Goal: Task Accomplishment & Management: Manage account settings

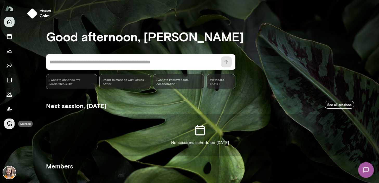
click at [8, 122] on icon "Manage" at bounding box center [9, 123] width 5 height 5
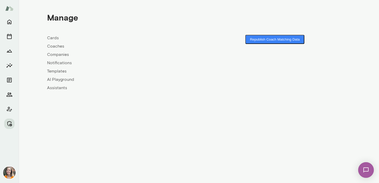
click at [55, 47] on link "Coaches" at bounding box center [123, 46] width 152 height 6
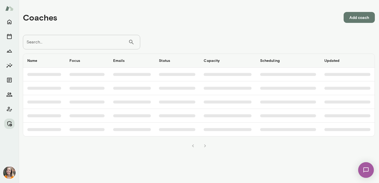
click at [74, 41] on input "Search..." at bounding box center [75, 42] width 105 height 15
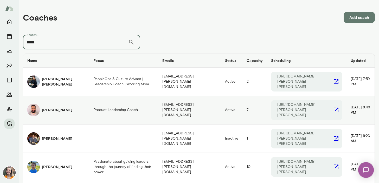
type input "*****"
click at [89, 101] on td "Product Leadership Coach" at bounding box center [123, 110] width 69 height 28
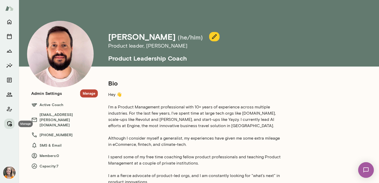
click at [10, 123] on icon "Manage" at bounding box center [9, 124] width 6 height 6
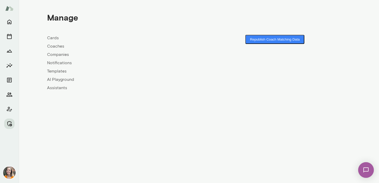
click at [54, 44] on link "Coaches" at bounding box center [123, 46] width 152 height 6
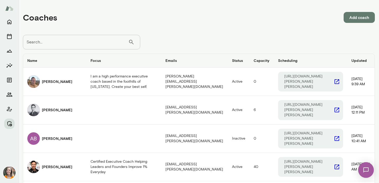
click at [65, 44] on input "Search..." at bounding box center [75, 42] width 105 height 15
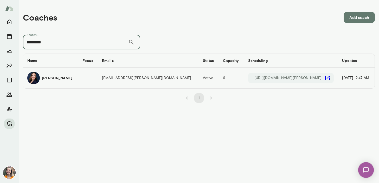
type input "*********"
click at [78, 80] on td "coaches table" at bounding box center [88, 78] width 20 height 21
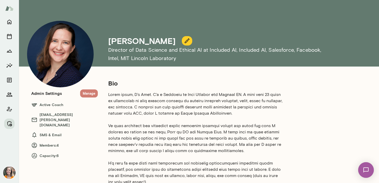
click at [89, 92] on button "Manage" at bounding box center [89, 94] width 18 height 8
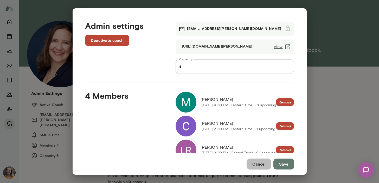
click at [259, 164] on button "Cancel" at bounding box center [259, 164] width 25 height 11
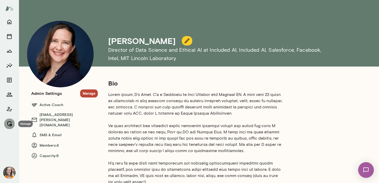
click at [8, 122] on icon "Manage" at bounding box center [9, 124] width 6 height 6
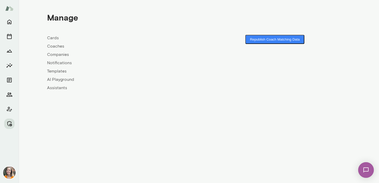
click at [58, 46] on link "Coaches" at bounding box center [123, 46] width 152 height 6
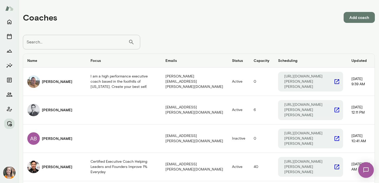
click at [80, 40] on input "Search..." at bounding box center [75, 42] width 105 height 15
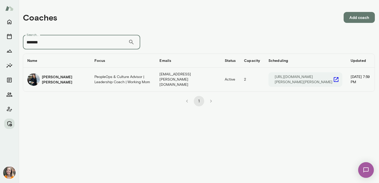
type input "*******"
click at [58, 81] on h6 "Allyson Tom" at bounding box center [64, 79] width 44 height 10
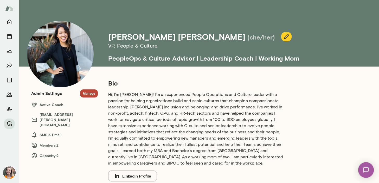
click at [89, 91] on button "Manage" at bounding box center [89, 94] width 18 height 8
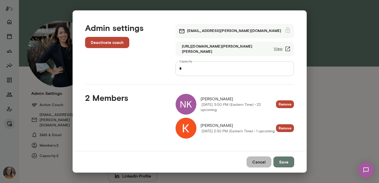
click at [260, 162] on button "Cancel" at bounding box center [259, 162] width 25 height 11
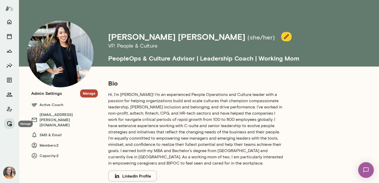
click at [9, 123] on icon "Manage" at bounding box center [9, 124] width 6 height 6
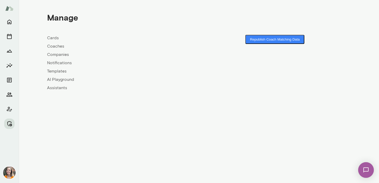
click at [54, 45] on link "Coaches" at bounding box center [123, 46] width 152 height 6
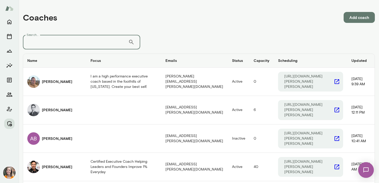
click at [63, 40] on input "Search..." at bounding box center [75, 42] width 105 height 15
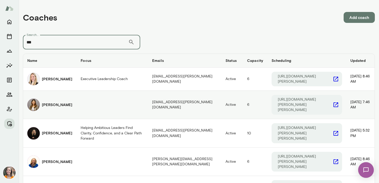
type input "***"
click at [90, 102] on td "coaches table" at bounding box center [113, 105] width 72 height 28
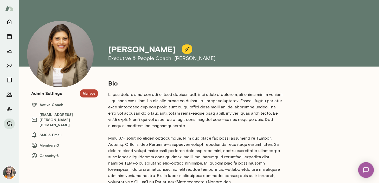
click at [89, 94] on button "Manage" at bounding box center [89, 94] width 18 height 8
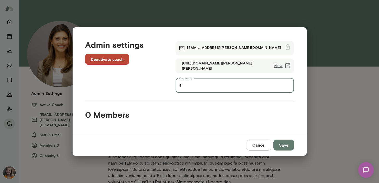
click at [189, 87] on input "*" at bounding box center [235, 85] width 119 height 15
type input "*"
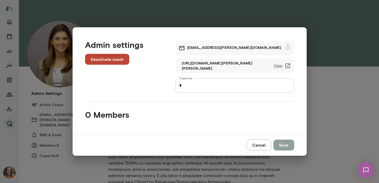
click at [282, 145] on button "Save" at bounding box center [283, 145] width 21 height 11
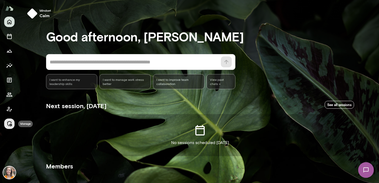
click at [9, 123] on icon "Manage" at bounding box center [9, 124] width 6 height 6
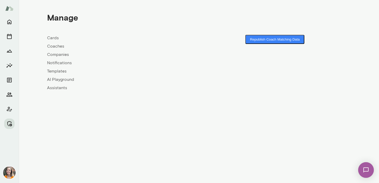
click at [56, 45] on link "Coaches" at bounding box center [123, 46] width 152 height 6
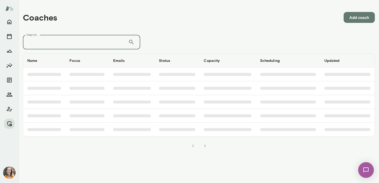
click at [56, 45] on input "Search..." at bounding box center [75, 42] width 105 height 15
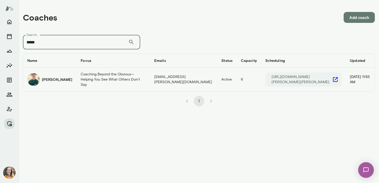
type input "*****"
click at [56, 81] on h6 "Bryan White" at bounding box center [57, 79] width 30 height 5
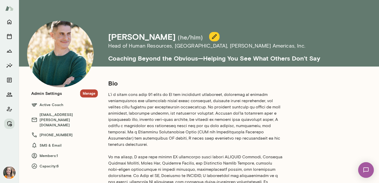
click at [88, 93] on button "Manage" at bounding box center [89, 94] width 18 height 8
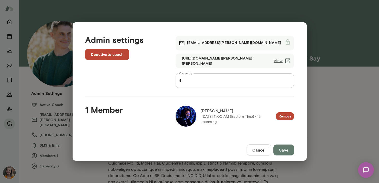
click at [185, 81] on input "*" at bounding box center [235, 80] width 119 height 15
type input "*"
click at [284, 149] on button "Save" at bounding box center [283, 150] width 21 height 11
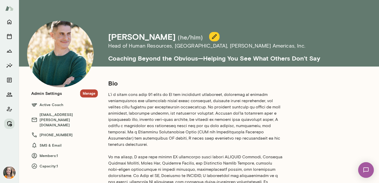
click at [9, 121] on icon "Manage" at bounding box center [9, 123] width 5 height 5
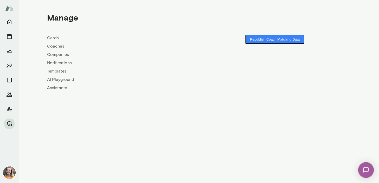
click at [56, 44] on link "Coaches" at bounding box center [123, 46] width 152 height 6
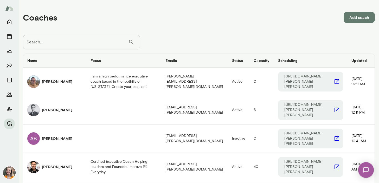
click at [73, 43] on input "Search..." at bounding box center [75, 42] width 105 height 15
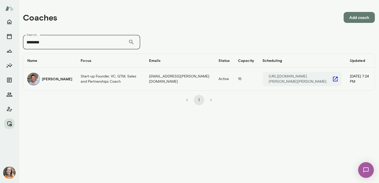
type input "********"
click at [92, 80] on td "Start-up Founder, VC, GTM, Sales and Partnerships Coach" at bounding box center [111, 79] width 68 height 23
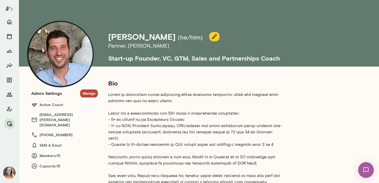
click at [90, 92] on button "Manage" at bounding box center [89, 94] width 18 height 8
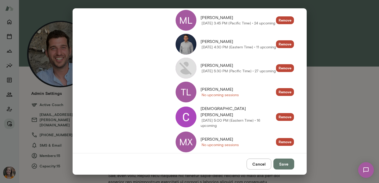
scroll to position [307, 0]
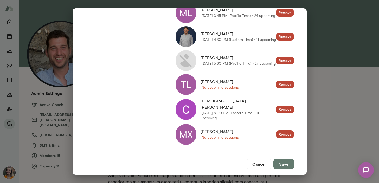
click at [263, 165] on button "Cancel" at bounding box center [259, 164] width 25 height 11
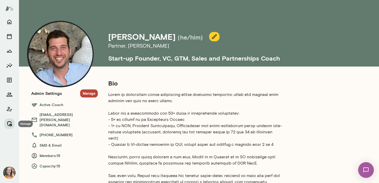
click at [8, 122] on icon "Manage" at bounding box center [9, 123] width 5 height 5
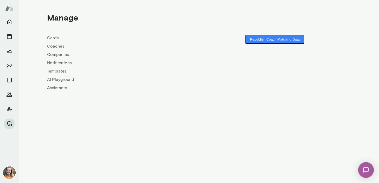
click at [56, 43] on div "Cards Coaches Companies Notifications Templates AI Playground Assistants" at bounding box center [123, 63] width 152 height 56
click at [56, 47] on link "Coaches" at bounding box center [123, 46] width 152 height 6
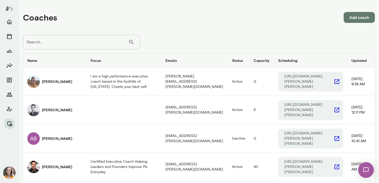
click at [72, 40] on input "Search..." at bounding box center [75, 42] width 105 height 15
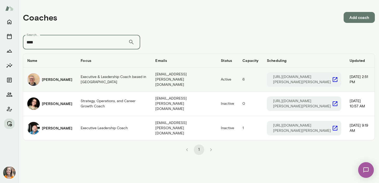
type input "****"
click at [61, 81] on h6 "Greg Fraser" at bounding box center [57, 79] width 30 height 5
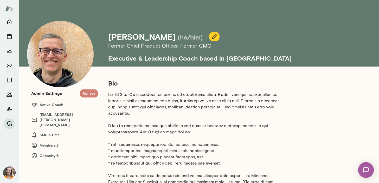
click at [91, 94] on button "Manage" at bounding box center [89, 94] width 18 height 8
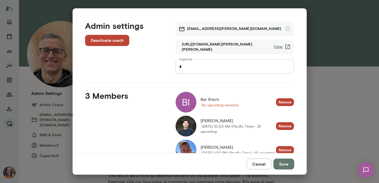
click at [186, 67] on input "*" at bounding box center [235, 66] width 119 height 15
type input "*"
click at [283, 163] on button "Save" at bounding box center [283, 164] width 21 height 11
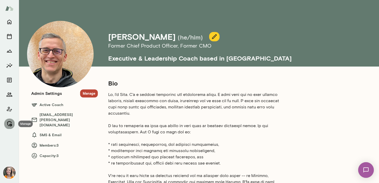
click at [9, 123] on icon "Manage" at bounding box center [9, 124] width 6 height 6
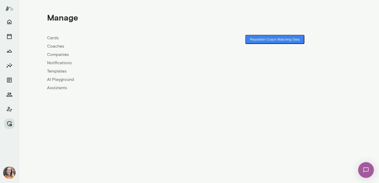
click at [57, 46] on link "Coaches" at bounding box center [123, 46] width 152 height 6
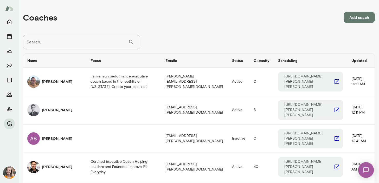
click at [72, 47] on input "Search..." at bounding box center [75, 42] width 105 height 15
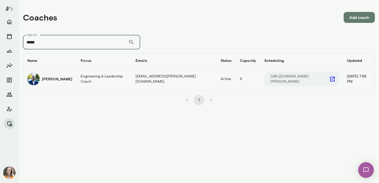
type input "*****"
click at [67, 82] on td "Jay Floyd" at bounding box center [49, 79] width 53 height 23
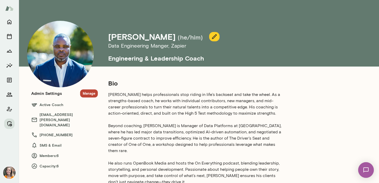
click at [87, 93] on button "Manage" at bounding box center [89, 94] width 18 height 8
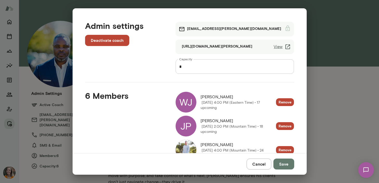
click at [262, 164] on button "Cancel" at bounding box center [259, 164] width 25 height 11
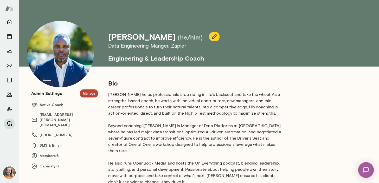
click at [8, 123] on icon "Manage" at bounding box center [9, 124] width 6 height 6
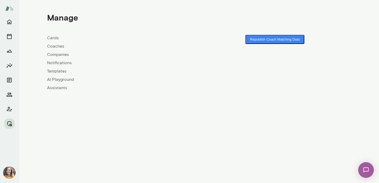
click at [53, 46] on link "Coaches" at bounding box center [123, 46] width 152 height 6
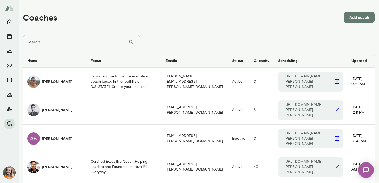
click at [81, 40] on input "Search..." at bounding box center [75, 42] width 105 height 15
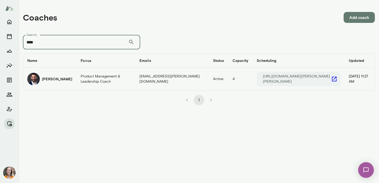
type input "****"
click at [65, 80] on td "JC Landivar" at bounding box center [49, 79] width 53 height 23
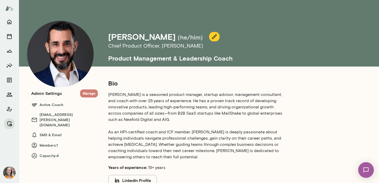
click at [91, 94] on button "Manage" at bounding box center [89, 94] width 18 height 8
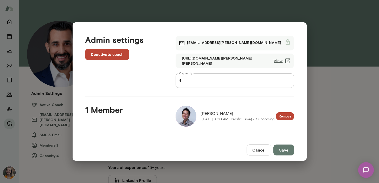
click at [259, 149] on button "Cancel" at bounding box center [259, 150] width 25 height 11
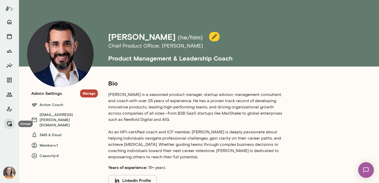
click at [12, 120] on button "Manage" at bounding box center [9, 124] width 10 height 10
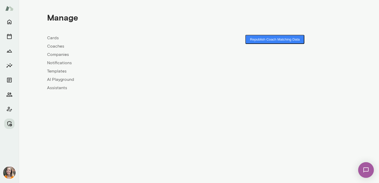
click at [54, 46] on link "Coaches" at bounding box center [123, 46] width 152 height 6
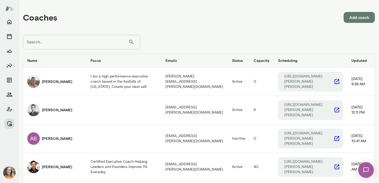
click at [75, 44] on input "Search..." at bounding box center [75, 42] width 105 height 15
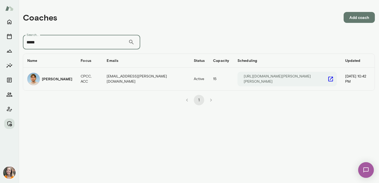
type input "*****"
click at [71, 81] on div "Jered Odegard" at bounding box center [49, 79] width 45 height 12
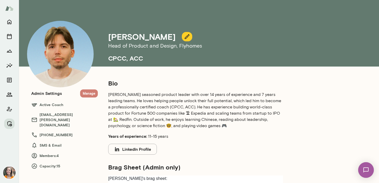
click at [89, 93] on button "Manage" at bounding box center [89, 94] width 18 height 8
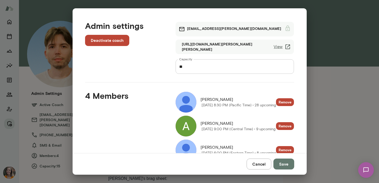
click at [259, 167] on button "Cancel" at bounding box center [259, 164] width 25 height 11
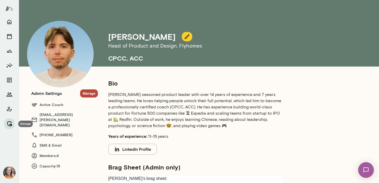
click at [8, 122] on icon "Manage" at bounding box center [9, 124] width 6 height 6
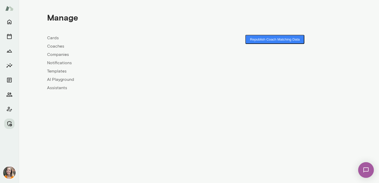
click at [55, 44] on link "Coaches" at bounding box center [123, 46] width 152 height 6
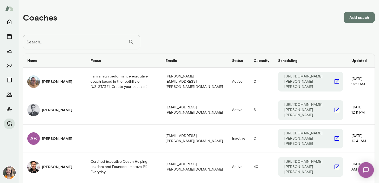
click at [59, 43] on input "Search..." at bounding box center [75, 42] width 105 height 15
type input "*"
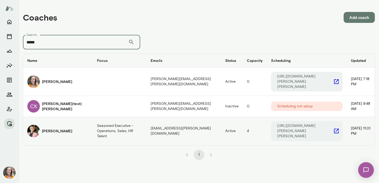
type input "*****"
click at [53, 129] on h6 "Kelly K. Oliver" at bounding box center [57, 131] width 30 height 5
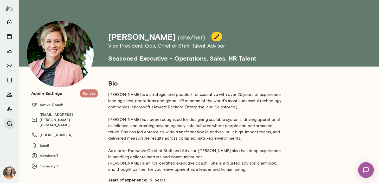
click at [91, 94] on button "Manage" at bounding box center [89, 94] width 18 height 8
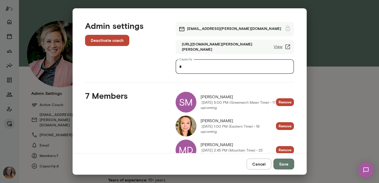
click at [180, 65] on input "*" at bounding box center [235, 66] width 119 height 15
type input "*"
click at [287, 164] on button "Save" at bounding box center [283, 164] width 21 height 11
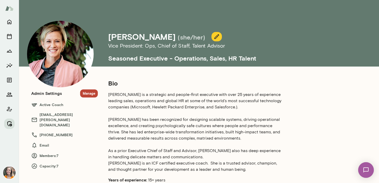
click at [10, 122] on icon "Manage" at bounding box center [9, 124] width 6 height 6
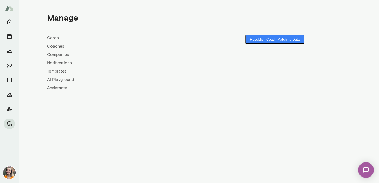
click at [60, 45] on link "Coaches" at bounding box center [123, 46] width 152 height 6
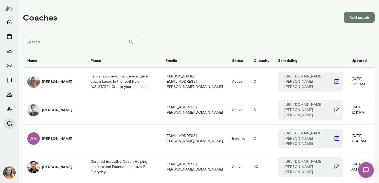
click at [70, 42] on input "Search..." at bounding box center [75, 42] width 105 height 15
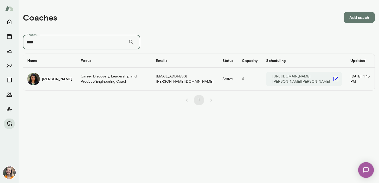
type input "****"
click at [92, 76] on td "Career Discovery, Leadership and Product/Engineering Coach" at bounding box center [114, 79] width 75 height 23
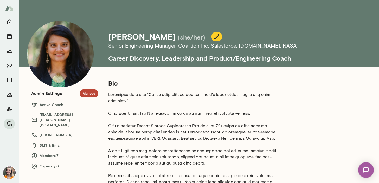
click at [90, 95] on button "Manage" at bounding box center [89, 94] width 18 height 8
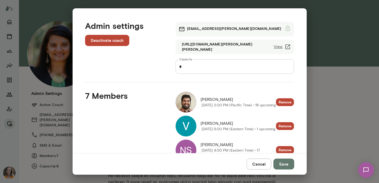
click at [189, 63] on input "*" at bounding box center [235, 66] width 119 height 15
type input "*"
click at [285, 164] on button "Save" at bounding box center [283, 164] width 21 height 11
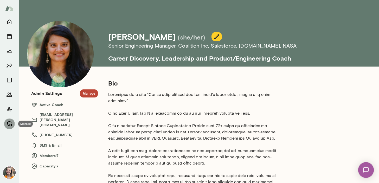
click at [10, 123] on icon "Manage" at bounding box center [9, 124] width 6 height 6
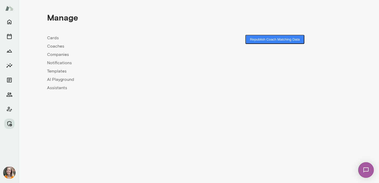
click at [55, 45] on link "Coaches" at bounding box center [123, 46] width 152 height 6
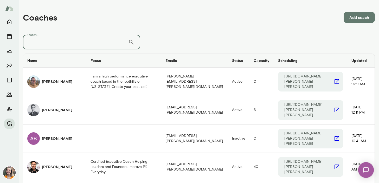
click at [78, 39] on input "Search..." at bounding box center [75, 42] width 105 height 15
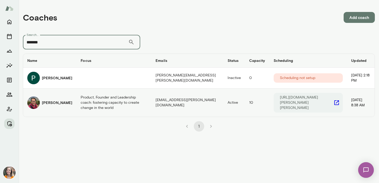
type input "*******"
click at [54, 102] on h6 "Patrick Donohue" at bounding box center [57, 102] width 30 height 5
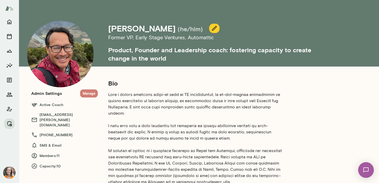
click at [88, 92] on button "Manage" at bounding box center [89, 94] width 18 height 8
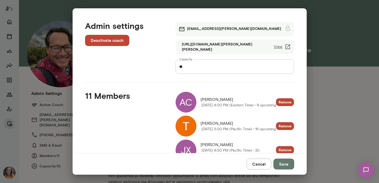
click at [260, 162] on button "Cancel" at bounding box center [259, 164] width 25 height 11
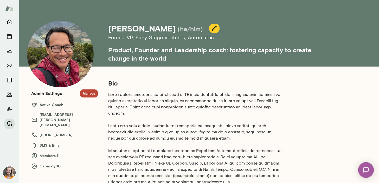
click at [10, 123] on icon "Manage" at bounding box center [9, 124] width 6 height 6
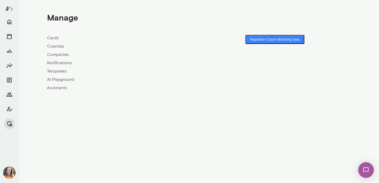
click at [55, 47] on link "Coaches" at bounding box center [123, 46] width 152 height 6
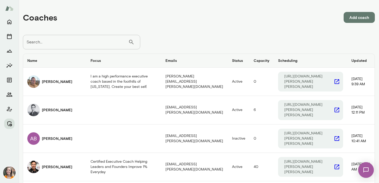
click at [83, 43] on input "Search..." at bounding box center [75, 42] width 105 height 15
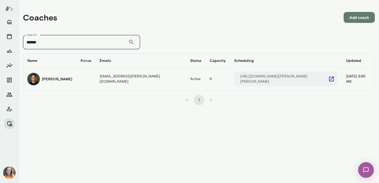
type input "******"
click at [82, 80] on td "coaches table" at bounding box center [86, 79] width 19 height 23
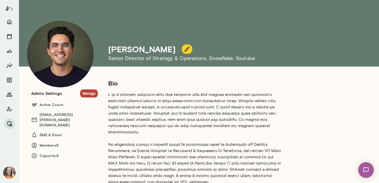
click at [90, 94] on button "Manage" at bounding box center [89, 94] width 18 height 8
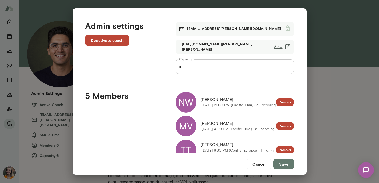
click at [262, 164] on button "Cancel" at bounding box center [259, 164] width 25 height 11
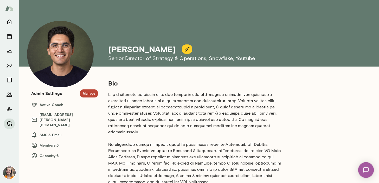
click at [10, 122] on icon "Manage" at bounding box center [9, 123] width 5 height 5
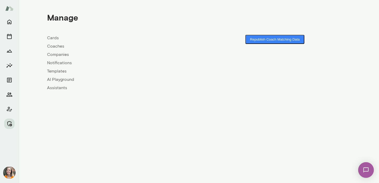
click at [59, 44] on link "Coaches" at bounding box center [123, 46] width 152 height 6
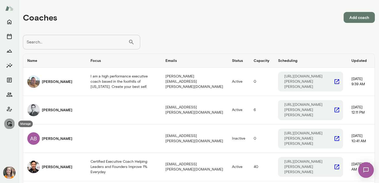
click at [9, 123] on icon "Manage" at bounding box center [9, 124] width 6 height 6
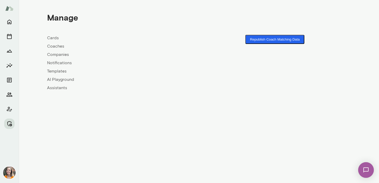
click at [285, 36] on button "Republish Coach Matching Data" at bounding box center [274, 39] width 59 height 9
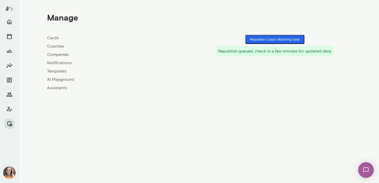
click at [280, 40] on button "Republish Coach Matching Data" at bounding box center [274, 39] width 59 height 9
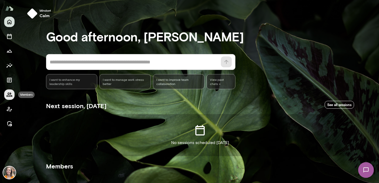
click at [11, 93] on icon "Members" at bounding box center [10, 95] width 6 height 4
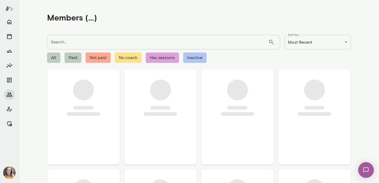
click at [66, 41] on input "Search..." at bounding box center [157, 42] width 221 height 15
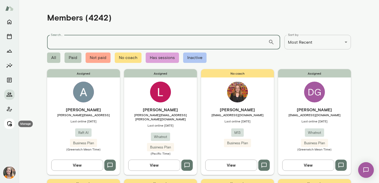
click at [9, 122] on icon "Manage" at bounding box center [9, 124] width 6 height 6
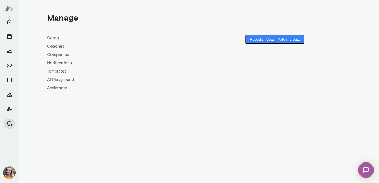
click at [54, 45] on link "Coaches" at bounding box center [123, 46] width 152 height 6
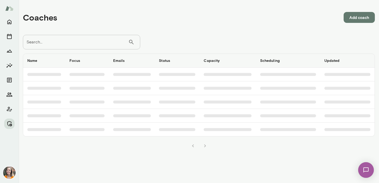
click at [80, 42] on input "Search..." at bounding box center [75, 42] width 105 height 15
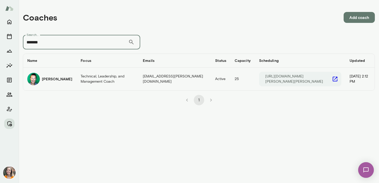
type input "*******"
click at [77, 80] on td "Technical, Leadership, and Management Coach" at bounding box center [108, 79] width 62 height 23
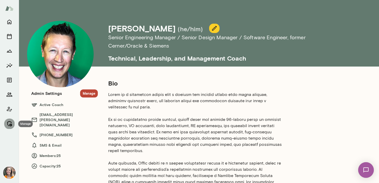
click at [10, 122] on icon "Manage" at bounding box center [9, 123] width 5 height 5
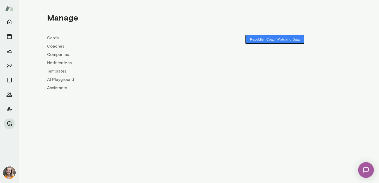
click at [54, 46] on link "Coaches" at bounding box center [123, 46] width 152 height 6
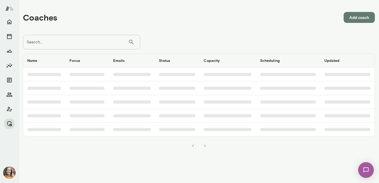
click at [62, 40] on input "Search..." at bounding box center [75, 42] width 105 height 15
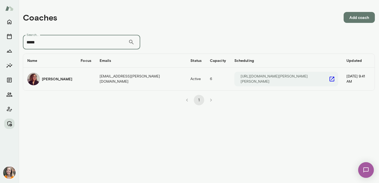
type input "*****"
click at [66, 79] on h6 "Safaa Khairalla" at bounding box center [57, 79] width 30 height 5
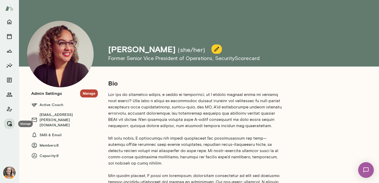
click at [9, 123] on icon "Manage" at bounding box center [9, 124] width 6 height 6
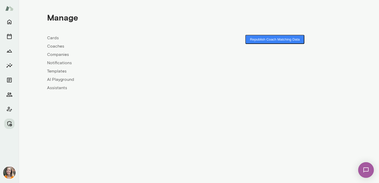
click at [57, 45] on link "Coaches" at bounding box center [123, 46] width 152 height 6
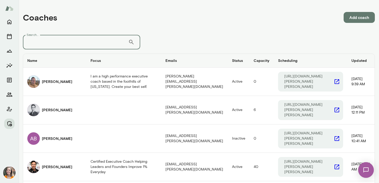
click at [66, 43] on input "Search..." at bounding box center [75, 42] width 105 height 15
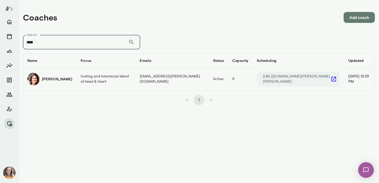
type input "****"
click at [65, 82] on h6 "[PERSON_NAME]" at bounding box center [57, 79] width 30 height 5
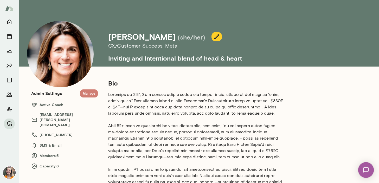
click at [90, 92] on button "Manage" at bounding box center [89, 94] width 18 height 8
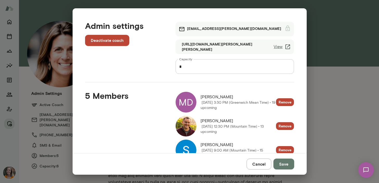
click at [263, 162] on button "Cancel" at bounding box center [259, 164] width 25 height 11
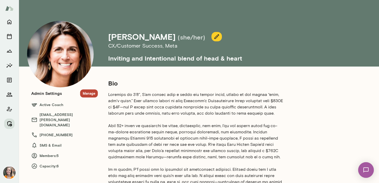
click at [9, 123] on icon "Manage" at bounding box center [9, 124] width 6 height 6
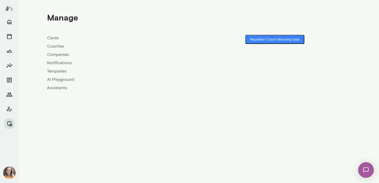
click at [53, 47] on link "Coaches" at bounding box center [123, 46] width 152 height 6
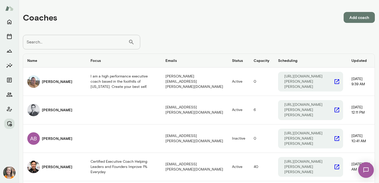
click at [71, 42] on input "Search..." at bounding box center [75, 42] width 105 height 15
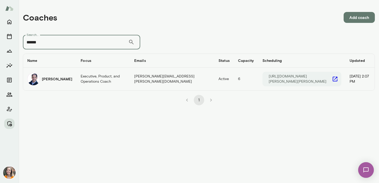
type input "******"
click at [53, 77] on h6 "Jeremy Shane" at bounding box center [57, 79] width 30 height 5
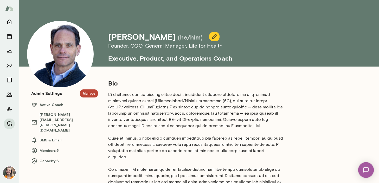
click at [91, 93] on button "Manage" at bounding box center [89, 94] width 18 height 8
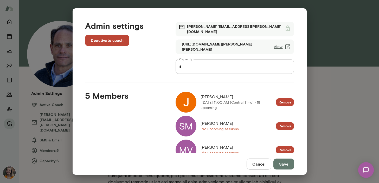
click at [346, 110] on div "Admin settings Deactivate coach jeremyshane@mento.co https://cal.mento.co/jerem…" at bounding box center [189, 91] width 379 height 183
click at [260, 163] on button "Cancel" at bounding box center [259, 164] width 25 height 11
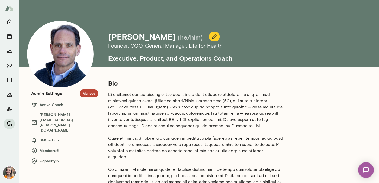
click at [8, 122] on icon "Manage" at bounding box center [9, 124] width 6 height 6
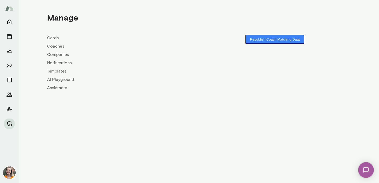
click at [55, 49] on link "Coaches" at bounding box center [123, 46] width 152 height 6
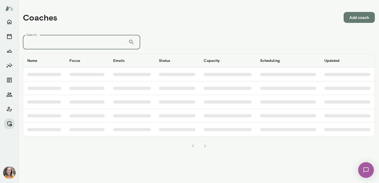
click at [60, 42] on input "Search..." at bounding box center [75, 42] width 105 height 15
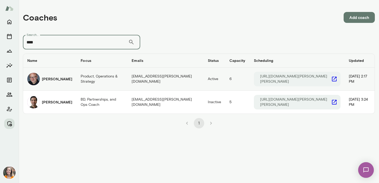
type input "****"
click at [58, 77] on h6 "Nick Gould" at bounding box center [57, 79] width 30 height 5
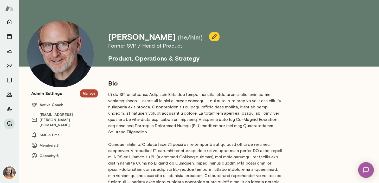
click at [90, 94] on button "Manage" at bounding box center [89, 94] width 18 height 8
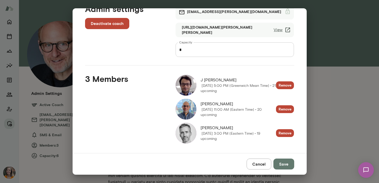
scroll to position [20, 0]
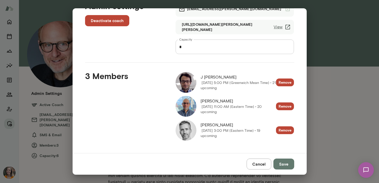
click at [261, 164] on button "Cancel" at bounding box center [259, 164] width 25 height 11
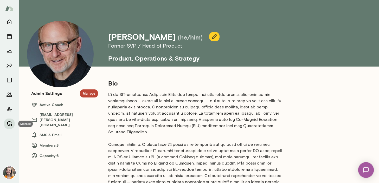
click at [9, 123] on icon "Manage" at bounding box center [9, 124] width 6 height 6
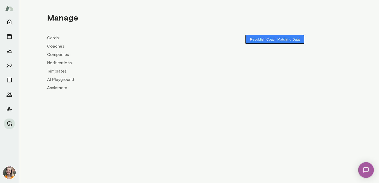
click at [58, 46] on link "Coaches" at bounding box center [123, 46] width 152 height 6
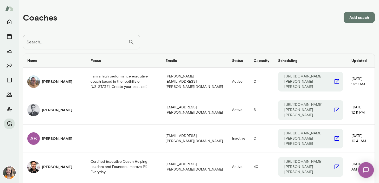
click at [67, 42] on input "Search..." at bounding box center [75, 42] width 105 height 15
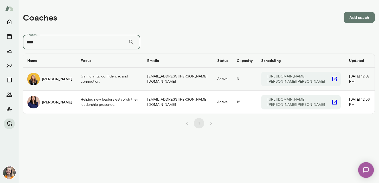
type input "****"
click at [77, 80] on td "Gain clarity, confidence, and connection." at bounding box center [110, 79] width 67 height 23
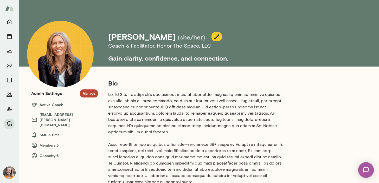
click at [91, 94] on button "Manage" at bounding box center [89, 94] width 18 height 8
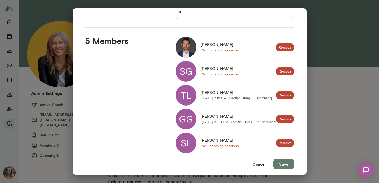
scroll to position [68, 0]
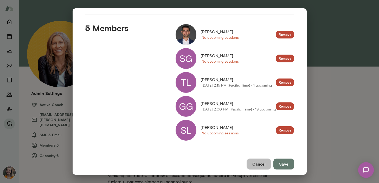
click at [262, 165] on button "Cancel" at bounding box center [259, 164] width 25 height 11
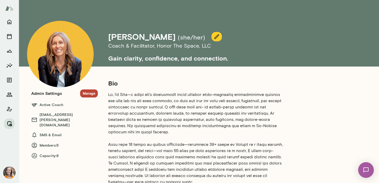
click at [9, 123] on icon "Manage" at bounding box center [9, 124] width 6 height 6
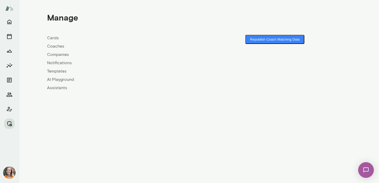
click at [56, 45] on link "Coaches" at bounding box center [123, 46] width 152 height 6
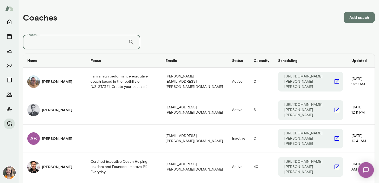
click at [67, 40] on input "Search..." at bounding box center [75, 42] width 105 height 15
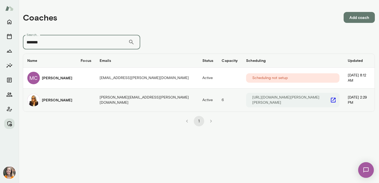
type input "*******"
click at [66, 100] on h6 "Melissa Lemberg" at bounding box center [57, 100] width 30 height 5
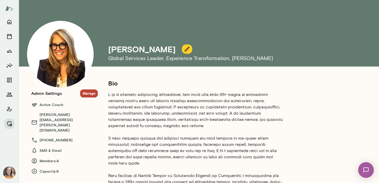
click at [88, 92] on button "Manage" at bounding box center [89, 94] width 18 height 8
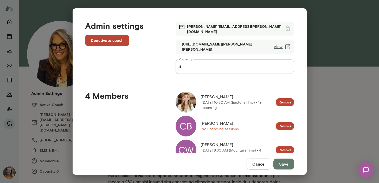
click at [261, 164] on button "Cancel" at bounding box center [259, 164] width 25 height 11
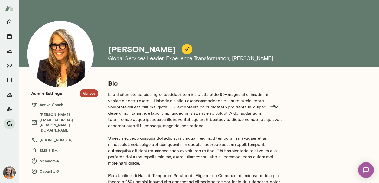
click at [8, 120] on button "Manage" at bounding box center [9, 124] width 10 height 10
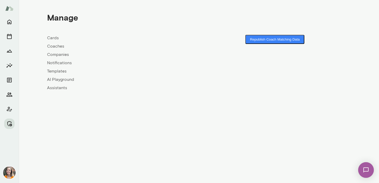
click at [54, 47] on link "Coaches" at bounding box center [123, 46] width 152 height 6
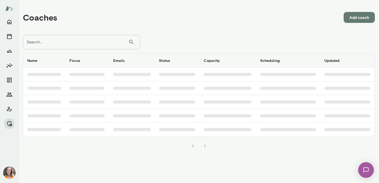
click at [64, 43] on input "Search..." at bounding box center [75, 42] width 105 height 15
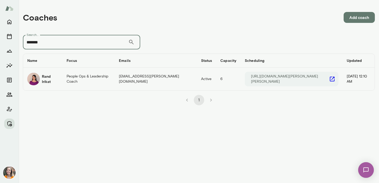
type input "*******"
click at [55, 79] on h6 "Rand Irikat" at bounding box center [50, 79] width 16 height 10
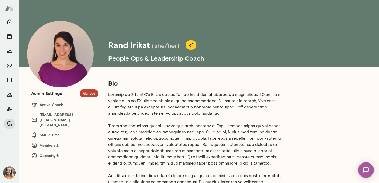
click at [88, 93] on button "Manage" at bounding box center [89, 94] width 18 height 8
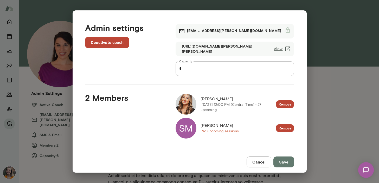
click at [188, 128] on div "SM" at bounding box center [186, 128] width 21 height 21
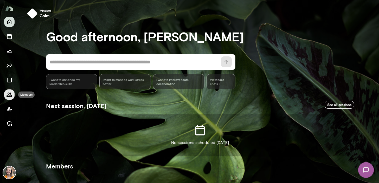
click at [9, 94] on icon "Members" at bounding box center [10, 95] width 6 height 4
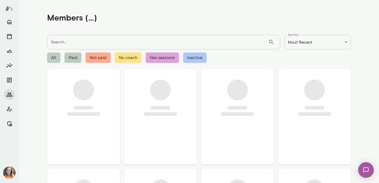
click at [61, 42] on input "Search..." at bounding box center [157, 42] width 221 height 15
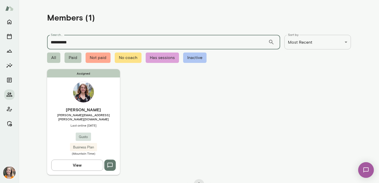
type input "**********"
click at [108, 108] on h6 "[PERSON_NAME]" at bounding box center [83, 110] width 73 height 6
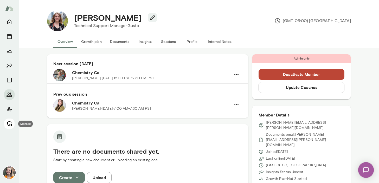
click at [7, 123] on icon "Manage" at bounding box center [9, 123] width 5 height 5
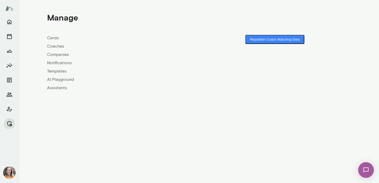
click at [54, 47] on link "Coaches" at bounding box center [123, 46] width 152 height 6
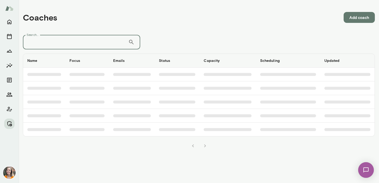
click at [65, 40] on input "Search..." at bounding box center [75, 42] width 105 height 15
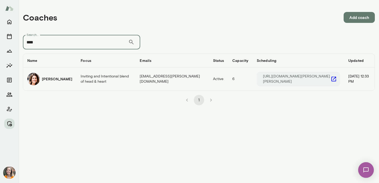
type input "****"
click at [55, 79] on h6 "[PERSON_NAME]" at bounding box center [57, 79] width 30 height 5
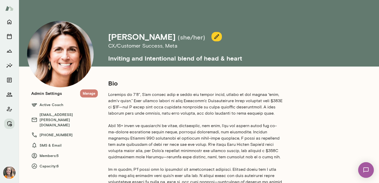
click at [90, 93] on button "Manage" at bounding box center [89, 94] width 18 height 8
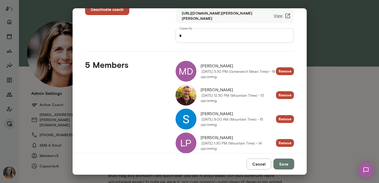
scroll to position [31, 0]
click at [183, 73] on div "MD" at bounding box center [186, 71] width 21 height 21
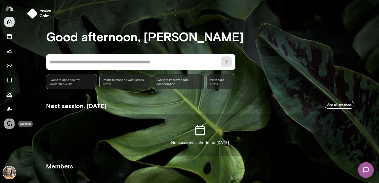
click at [9, 126] on icon "Manage" at bounding box center [9, 124] width 6 height 6
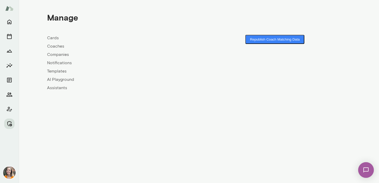
click at [56, 44] on link "Coaches" at bounding box center [123, 46] width 152 height 6
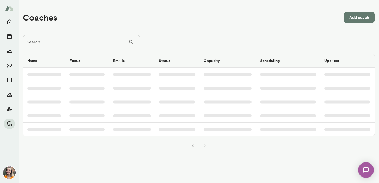
click at [61, 41] on input "Search..." at bounding box center [75, 42] width 105 height 15
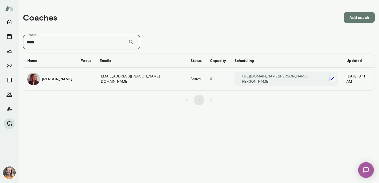
type input "*****"
click at [56, 79] on h6 "Safaa Khairalla" at bounding box center [57, 79] width 30 height 5
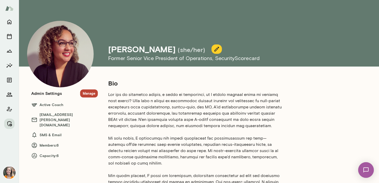
click at [88, 94] on button "Manage" at bounding box center [89, 94] width 18 height 8
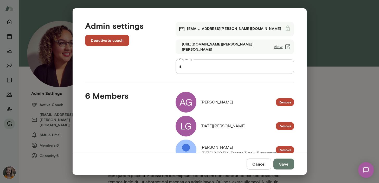
click at [190, 66] on input "*" at bounding box center [235, 66] width 119 height 15
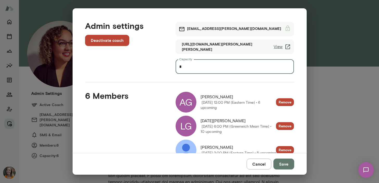
type input "*"
click at [283, 164] on button "Save" at bounding box center [283, 164] width 21 height 11
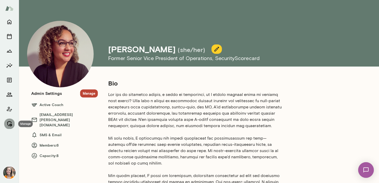
click at [9, 124] on icon "Manage" at bounding box center [9, 124] width 6 height 6
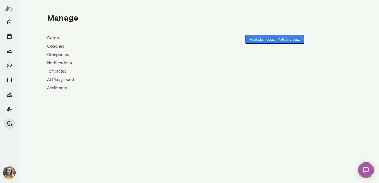
click at [58, 45] on link "Coaches" at bounding box center [123, 46] width 152 height 6
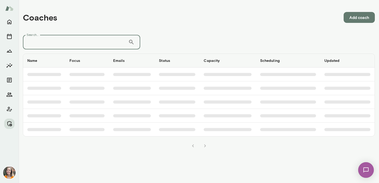
click at [68, 39] on input "Search..." at bounding box center [75, 42] width 105 height 15
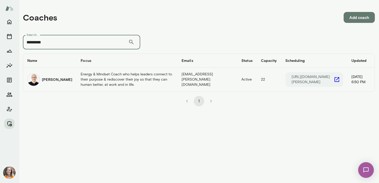
type input "*********"
click at [107, 78] on td "Energy & Mindset Coach who helps leaders connect to their purpose & rediscover …" at bounding box center [127, 80] width 101 height 24
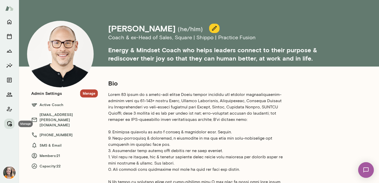
click at [7, 122] on icon "Manage" at bounding box center [9, 123] width 5 height 5
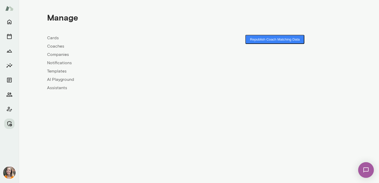
click at [54, 44] on link "Coaches" at bounding box center [123, 46] width 152 height 6
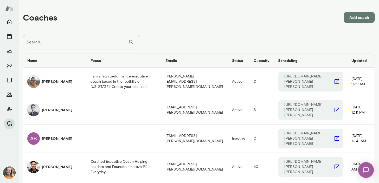
click at [72, 45] on input "Search..." at bounding box center [75, 42] width 105 height 15
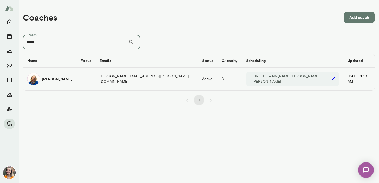
type input "*****"
click at [82, 81] on td "coaches table" at bounding box center [86, 79] width 19 height 23
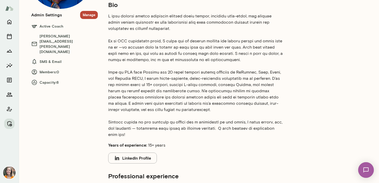
scroll to position [86, 0]
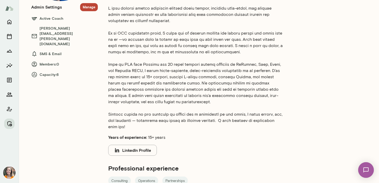
click at [144, 148] on button "LinkedIn Profile" at bounding box center [132, 150] width 49 height 11
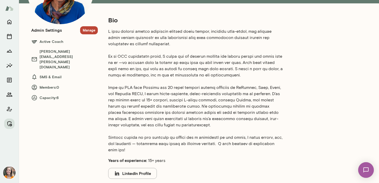
scroll to position [53, 0]
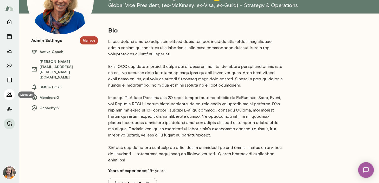
click at [9, 95] on icon "Members" at bounding box center [9, 95] width 6 height 6
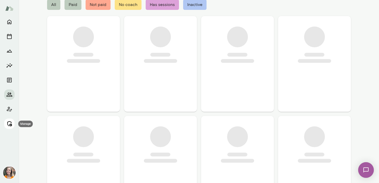
click at [11, 122] on icon "Manage" at bounding box center [9, 124] width 6 height 6
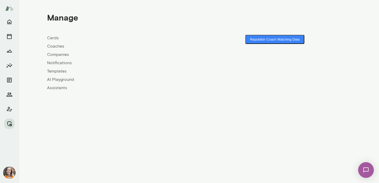
click at [56, 46] on link "Coaches" at bounding box center [123, 46] width 152 height 6
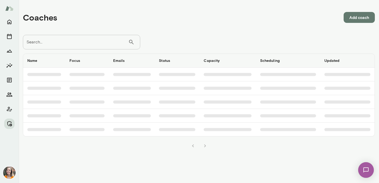
click at [67, 43] on input "Search..." at bounding box center [75, 42] width 105 height 15
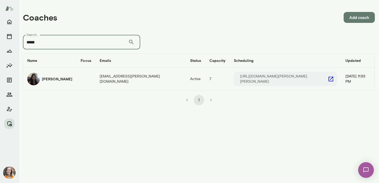
type input "*****"
click at [77, 80] on td "coaches table" at bounding box center [86, 79] width 19 height 23
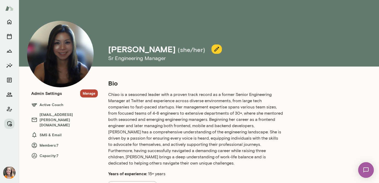
click at [91, 92] on button "Manage" at bounding box center [89, 94] width 18 height 8
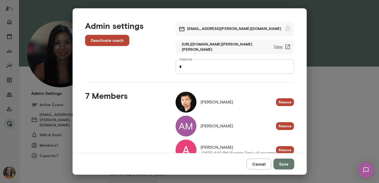
click at [193, 67] on input "*" at bounding box center [235, 66] width 119 height 15
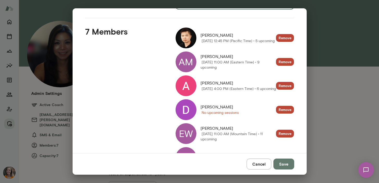
scroll to position [58, 0]
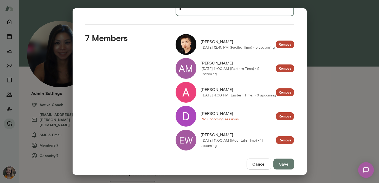
type input "*"
click at [282, 164] on button "Save" at bounding box center [283, 164] width 21 height 11
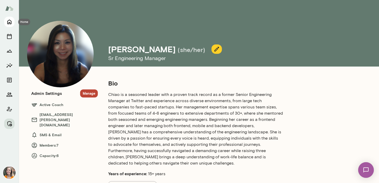
click at [8, 21] on icon "Home" at bounding box center [9, 22] width 4 height 5
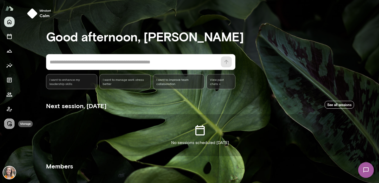
click at [12, 123] on icon "Manage" at bounding box center [9, 124] width 6 height 6
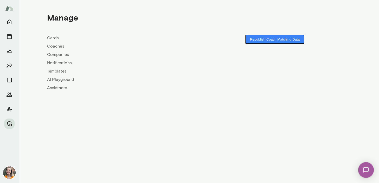
click at [57, 46] on link "Coaches" at bounding box center [123, 46] width 152 height 6
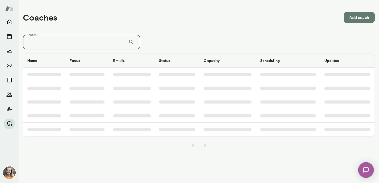
click at [66, 42] on input "Search..." at bounding box center [75, 42] width 105 height 15
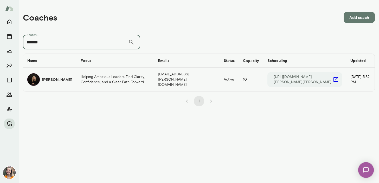
type input "*******"
click at [90, 81] on td "Helping Ambitious Leaders Find Clarity, Confidence, and a Clear Path Forward" at bounding box center [115, 80] width 77 height 24
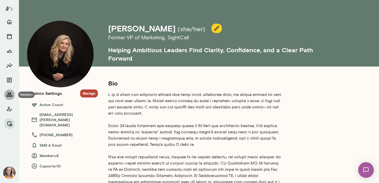
click at [10, 95] on icon "Members" at bounding box center [10, 95] width 6 height 4
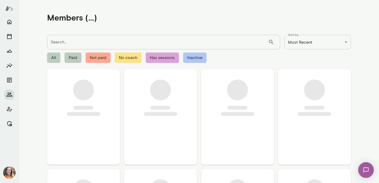
click at [72, 39] on input "Search..." at bounding box center [157, 42] width 221 height 15
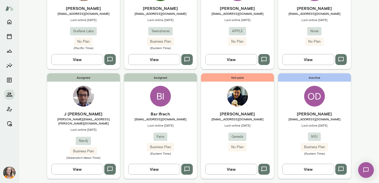
scroll to position [318, 0]
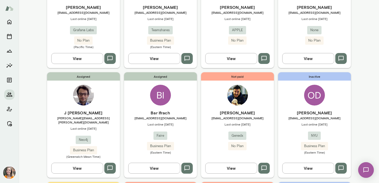
type input "***"
click at [186, 117] on div "Bar Ifrach [EMAIL_ADDRESS][DOMAIN_NAME] Last online [DATE] Faire Business Plan …" at bounding box center [160, 132] width 73 height 45
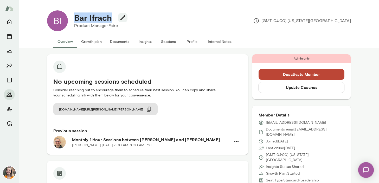
drag, startPoint x: 111, startPoint y: 19, endPoint x: 75, endPoint y: 19, distance: 36.2
click at [75, 19] on h4 "Bar Ifrach" at bounding box center [93, 18] width 38 height 10
copy h4 "Bar Ifrach"
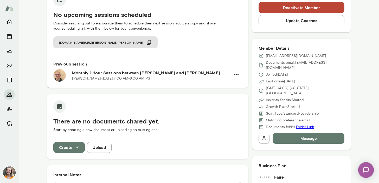
scroll to position [67, 0]
